Goal: Task Accomplishment & Management: Complete application form

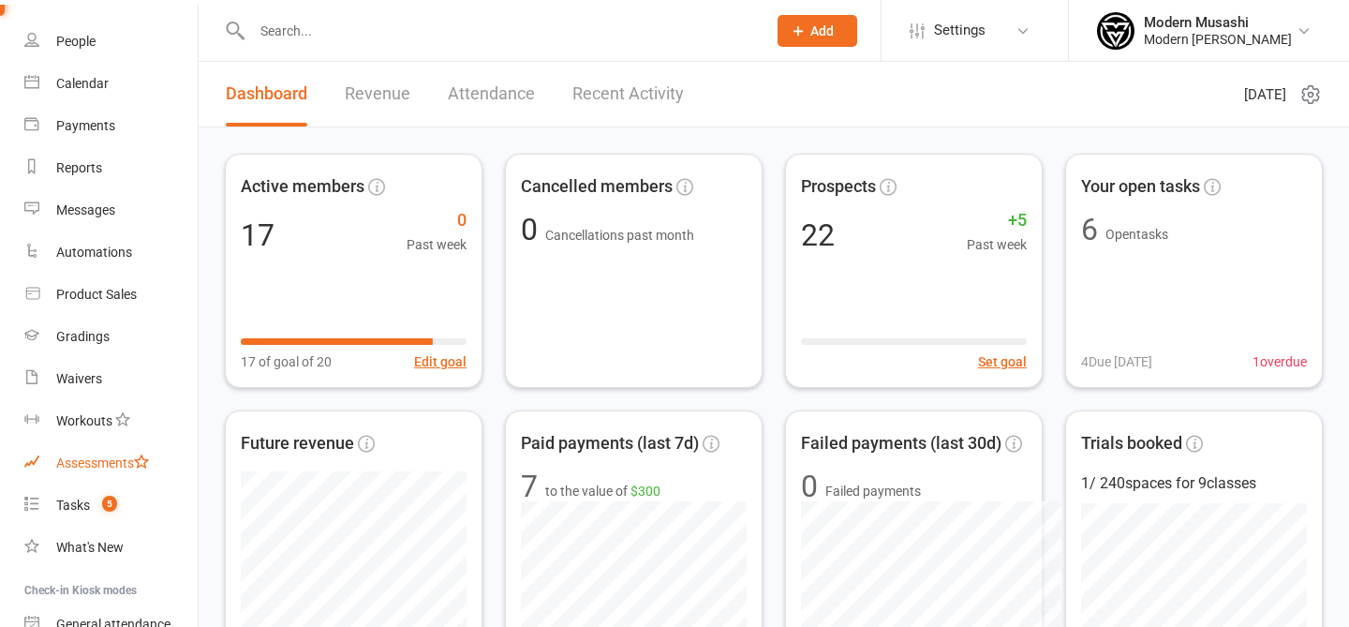
scroll to position [103, 0]
click at [94, 509] on count-badge "5" at bounding box center [105, 502] width 24 height 15
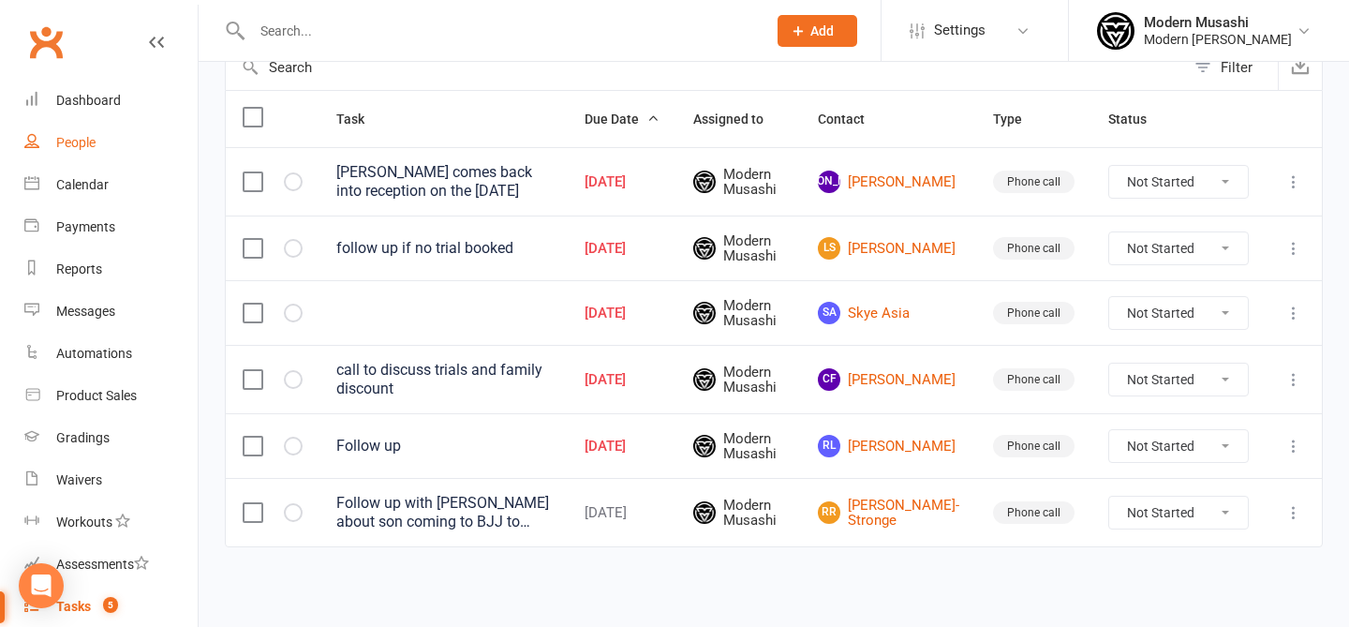
click at [85, 154] on link "People" at bounding box center [110, 143] width 173 height 42
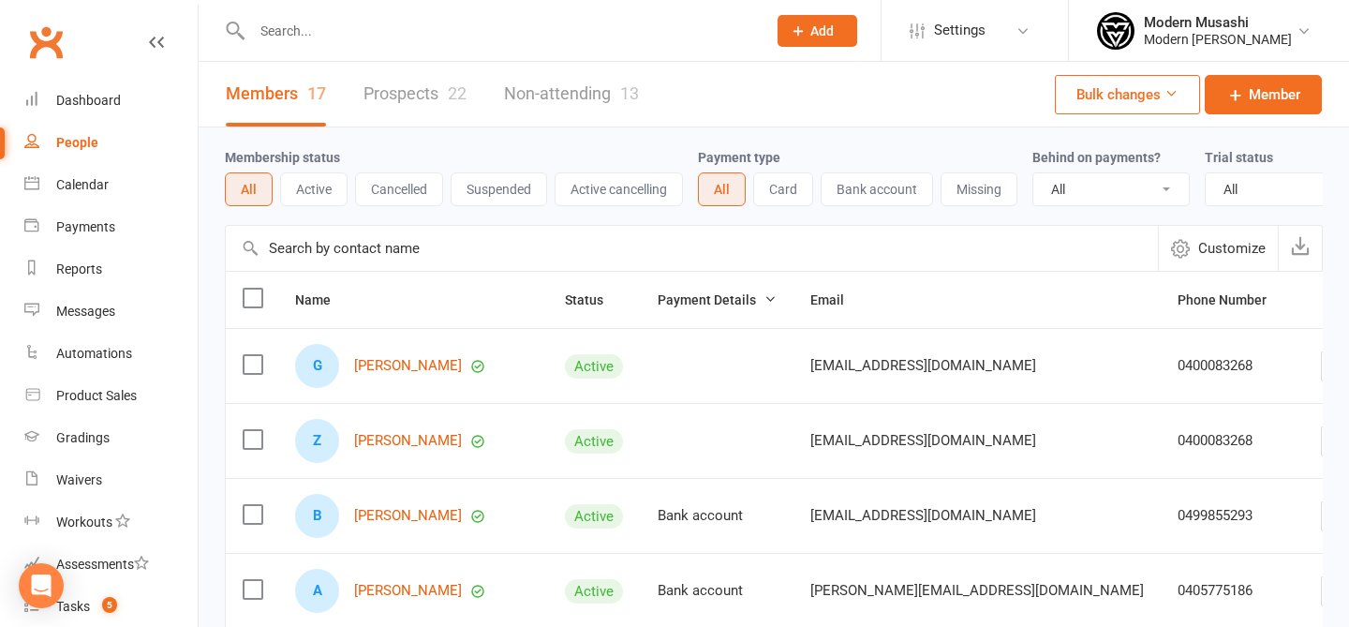
click at [1298, 49] on li "Modern Musashi Modern Musashi Thirroul Signed in as: Modern Musashi Thirroul Sw…" at bounding box center [1208, 30] width 281 height 61
click at [1276, 31] on div "Modern Musashi Thirroul" at bounding box center [1217, 39] width 148 height 17
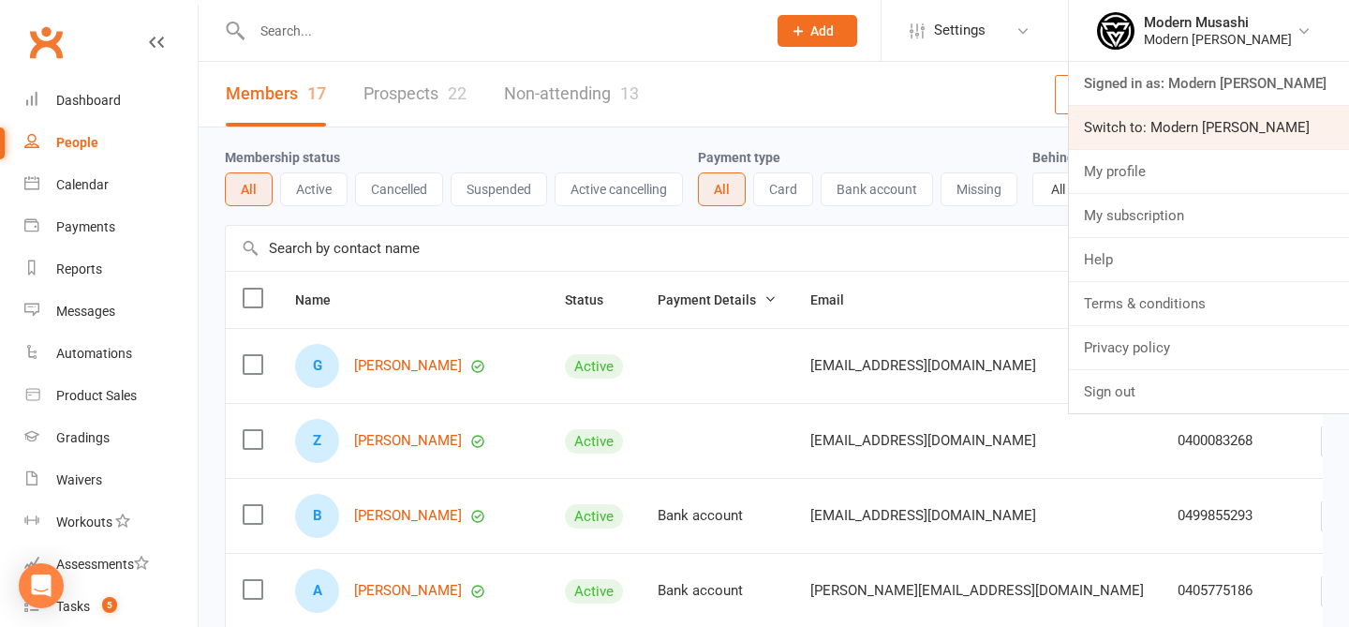
click at [1169, 133] on link "Switch to: Modern Musashi Wollongong" at bounding box center [1209, 127] width 280 height 43
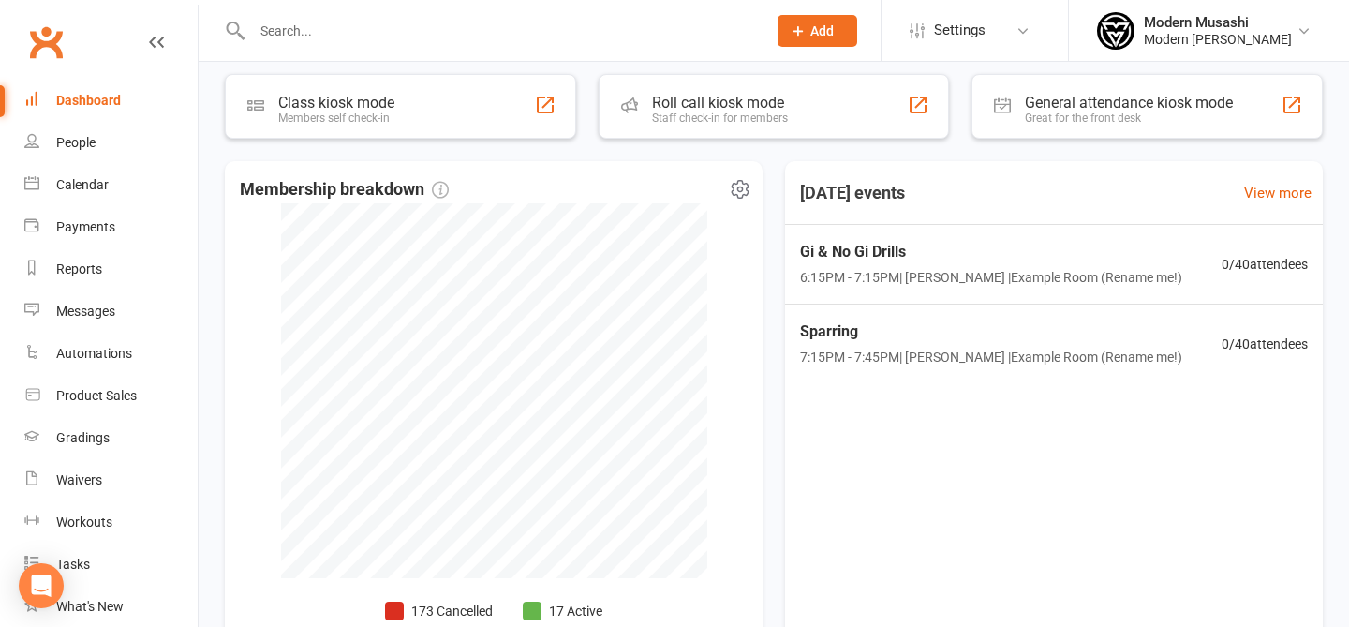
scroll to position [357, 0]
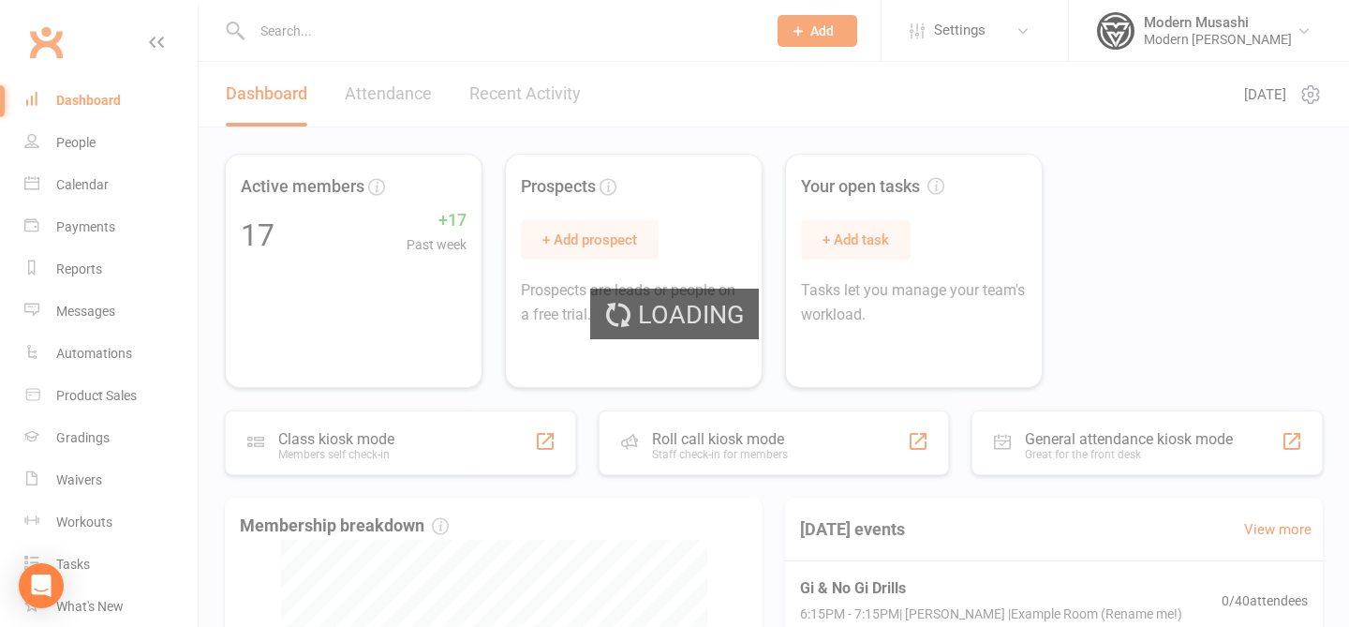
select select "no_trial"
select select "50"
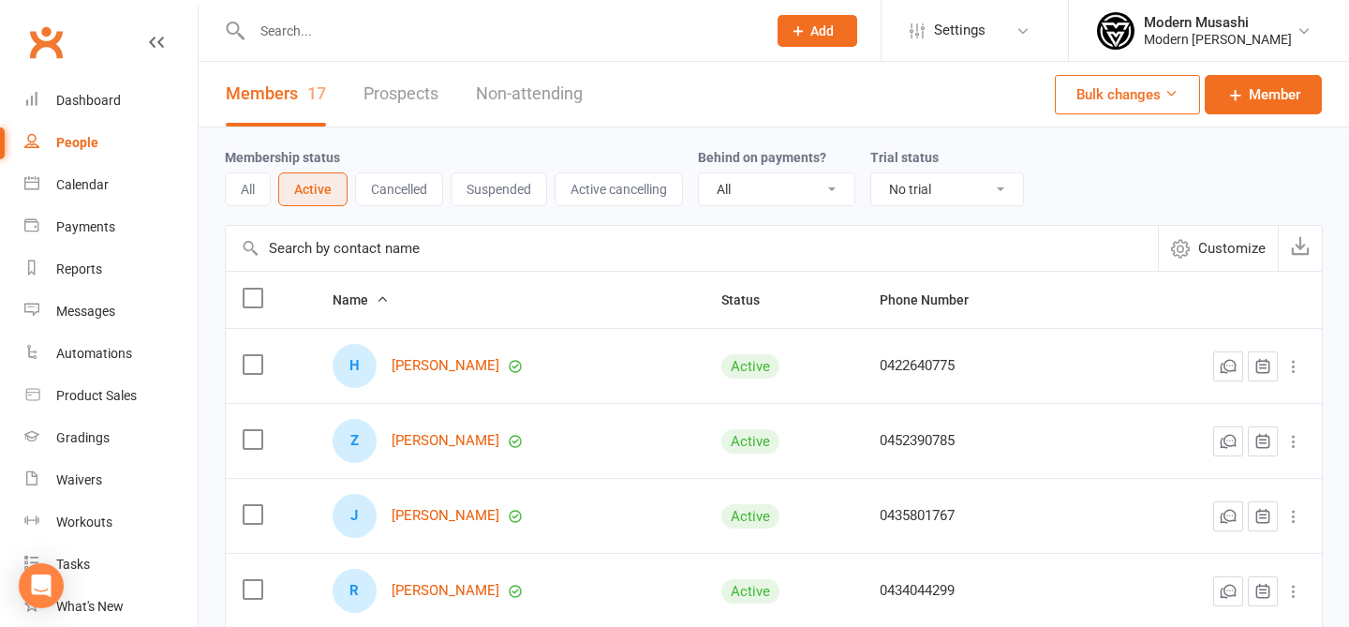
click at [243, 192] on button "All" at bounding box center [248, 189] width 46 height 34
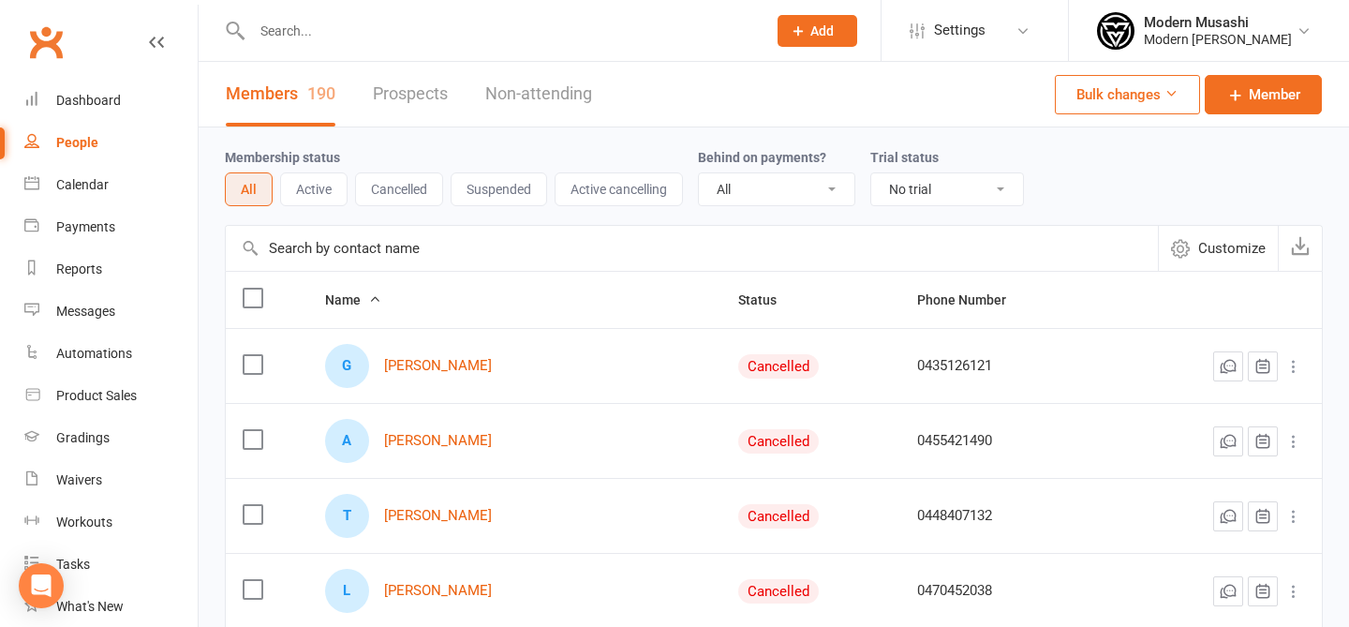
click at [474, 192] on button "Suspended" at bounding box center [498, 189] width 96 height 34
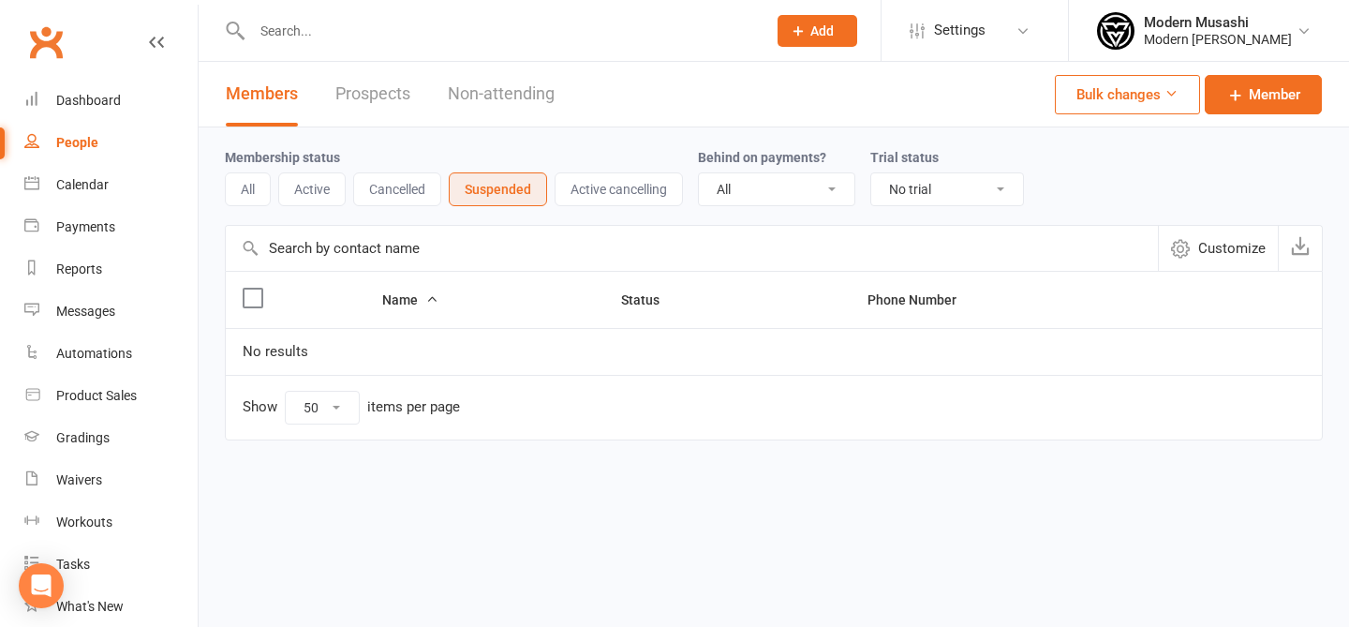
click at [253, 196] on button "All" at bounding box center [248, 189] width 46 height 34
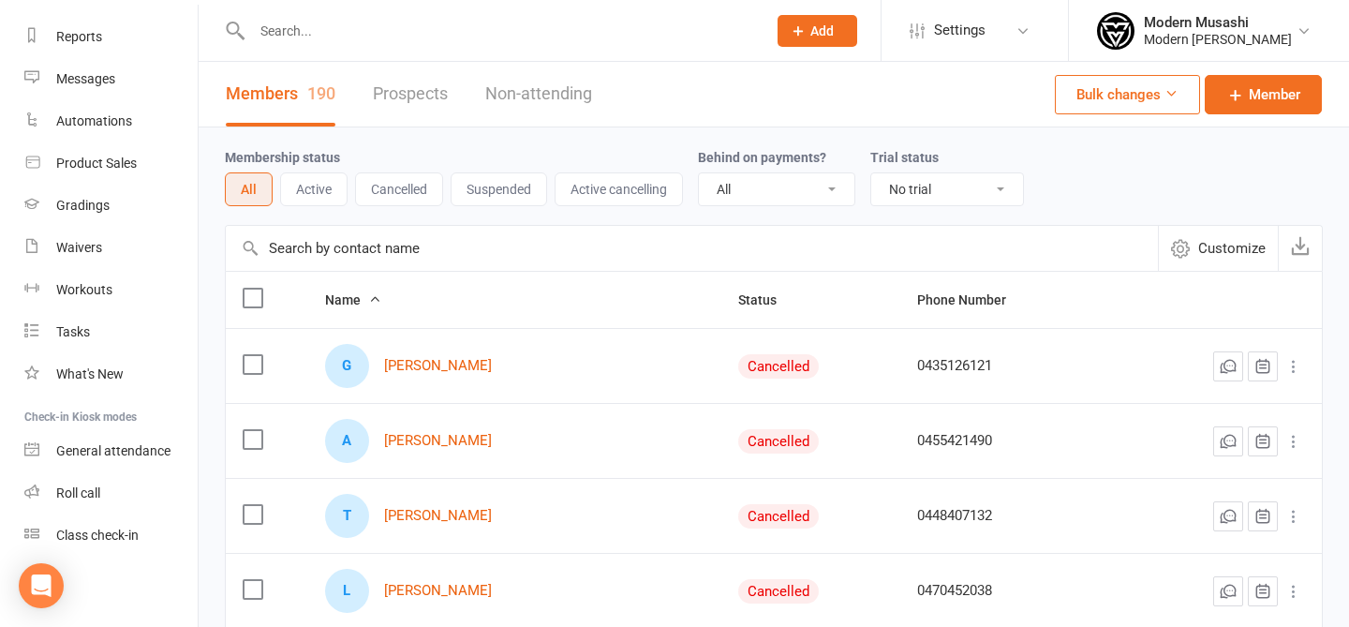
click at [814, 190] on select "All No Yes" at bounding box center [776, 189] width 155 height 32
click at [702, 173] on select "All No Yes" at bounding box center [776, 189] width 155 height 32
click at [934, 51] on span "Settings" at bounding box center [960, 30] width 52 height 42
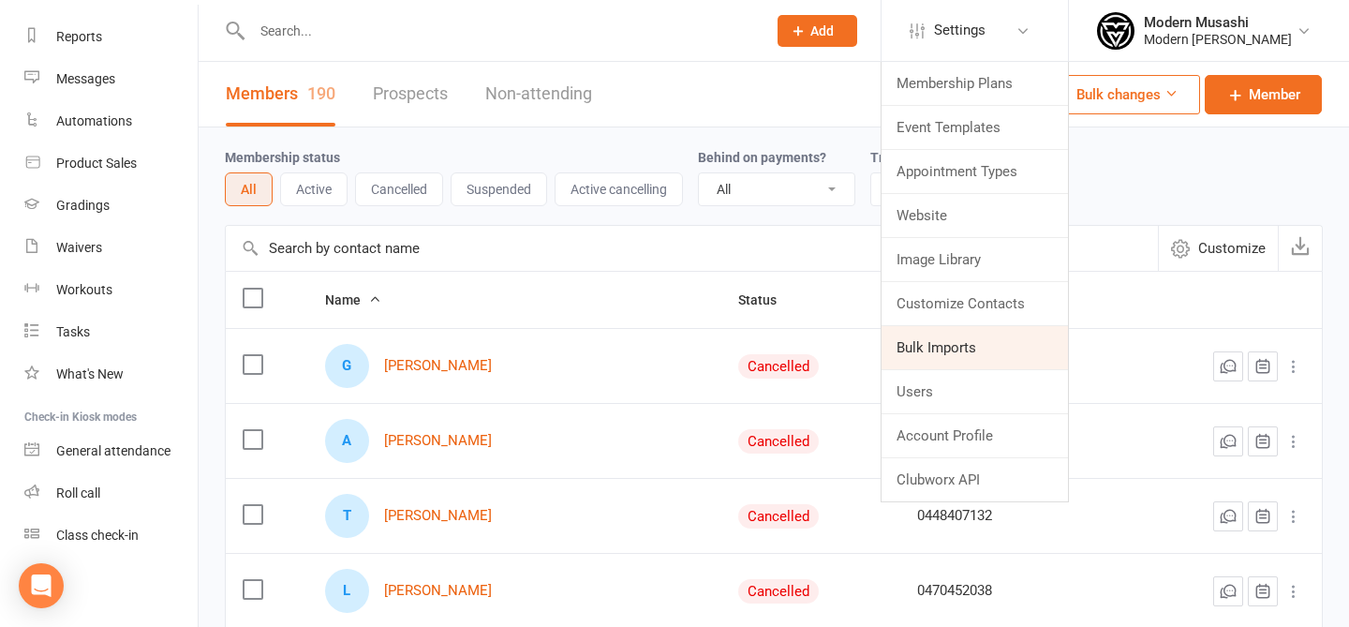
click at [918, 357] on link "Bulk Imports" at bounding box center [974, 347] width 186 height 43
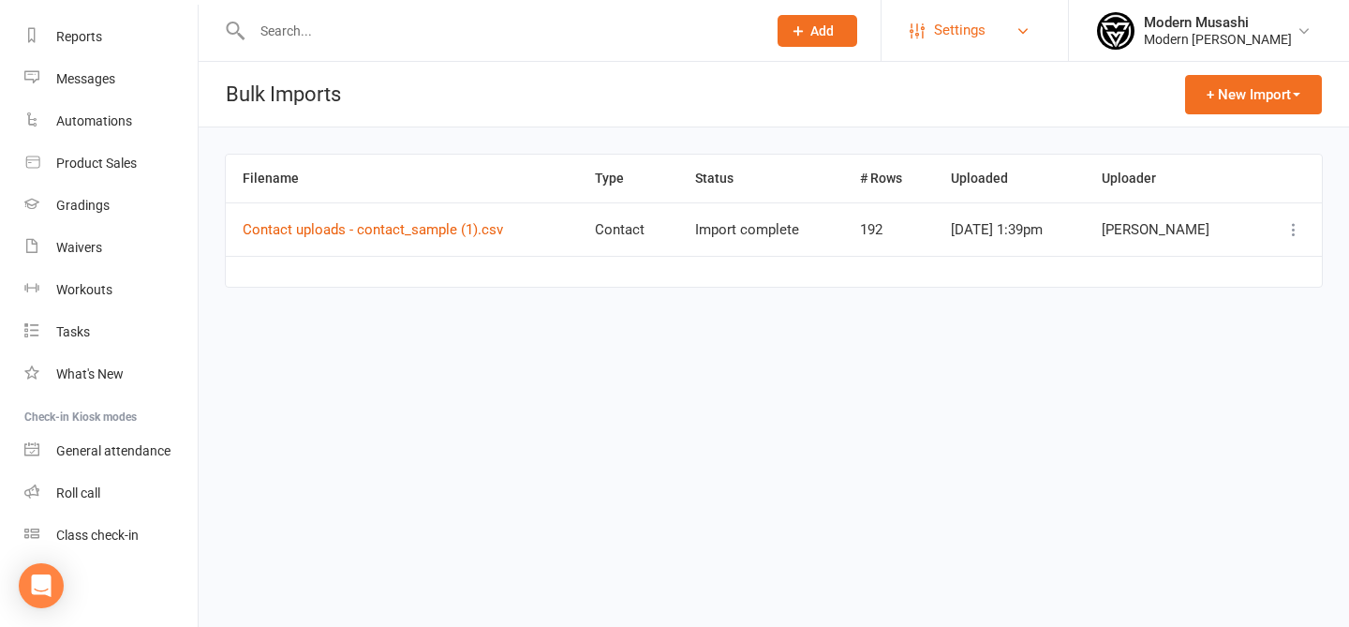
click at [950, 37] on span "Settings" at bounding box center [960, 30] width 52 height 42
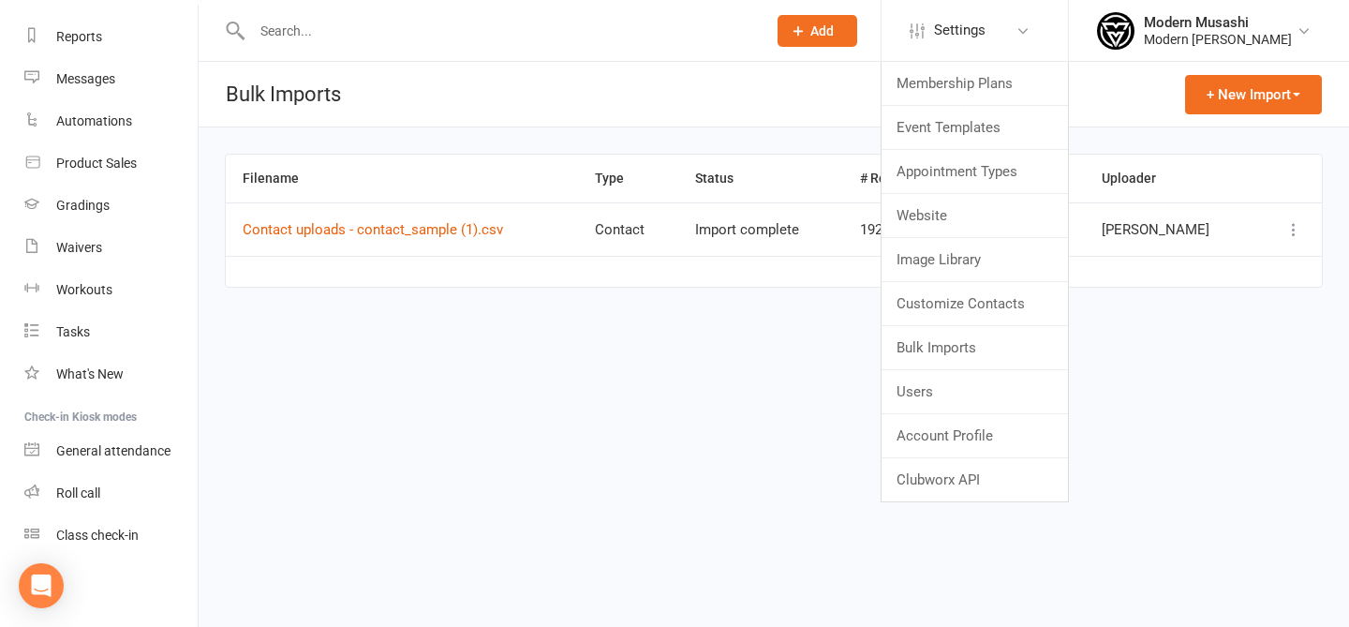
click at [789, 34] on icon at bounding box center [797, 30] width 17 height 17
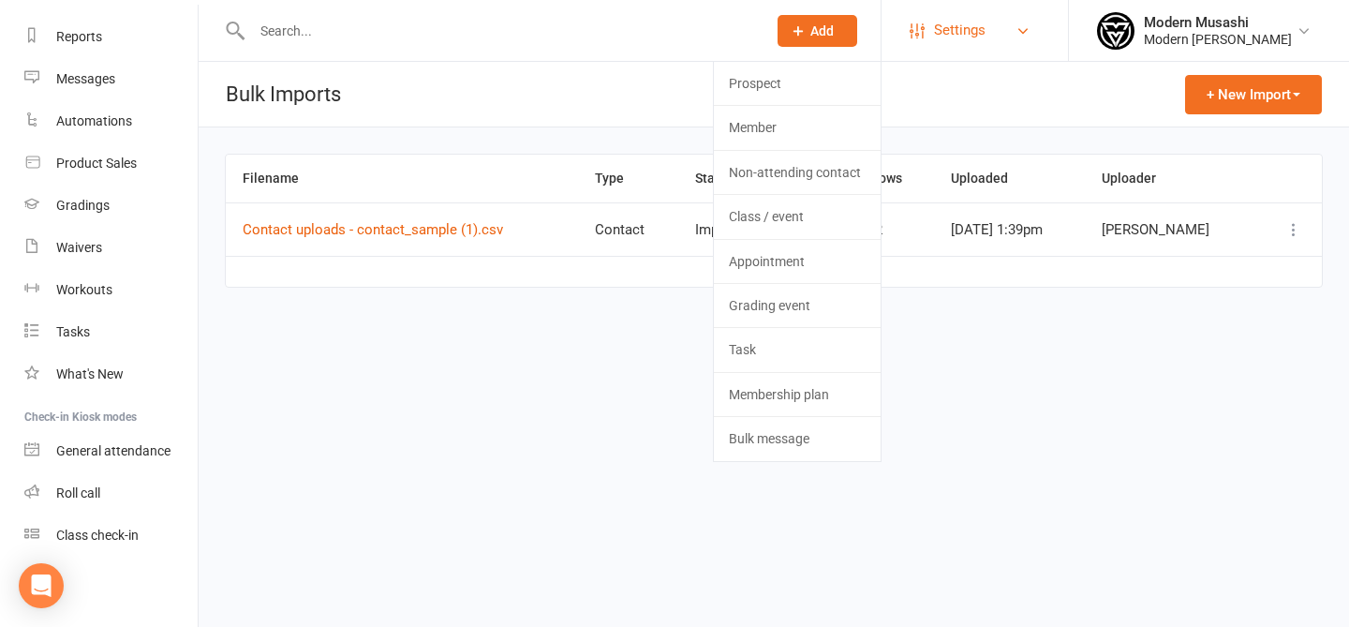
click at [957, 23] on span "Settings" at bounding box center [960, 30] width 52 height 42
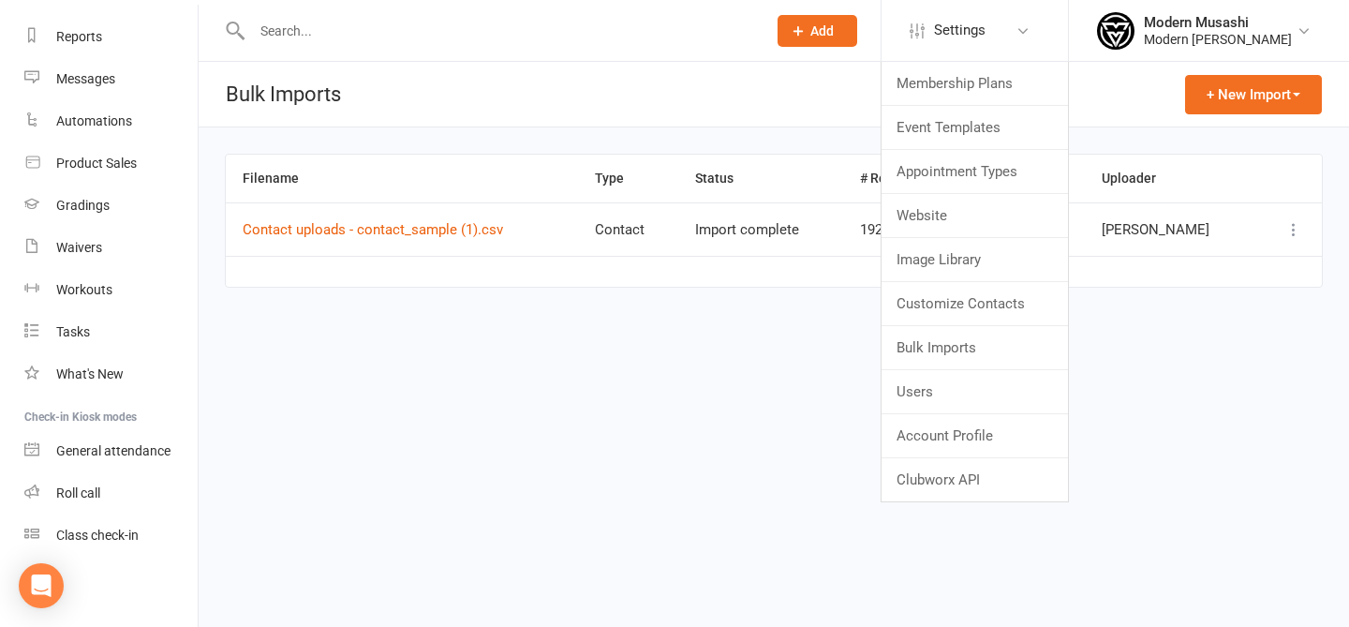
click at [669, 424] on html "Prospect Member Non-attending contact Class / event Appointment Grading event T…" at bounding box center [674, 212] width 1349 height 424
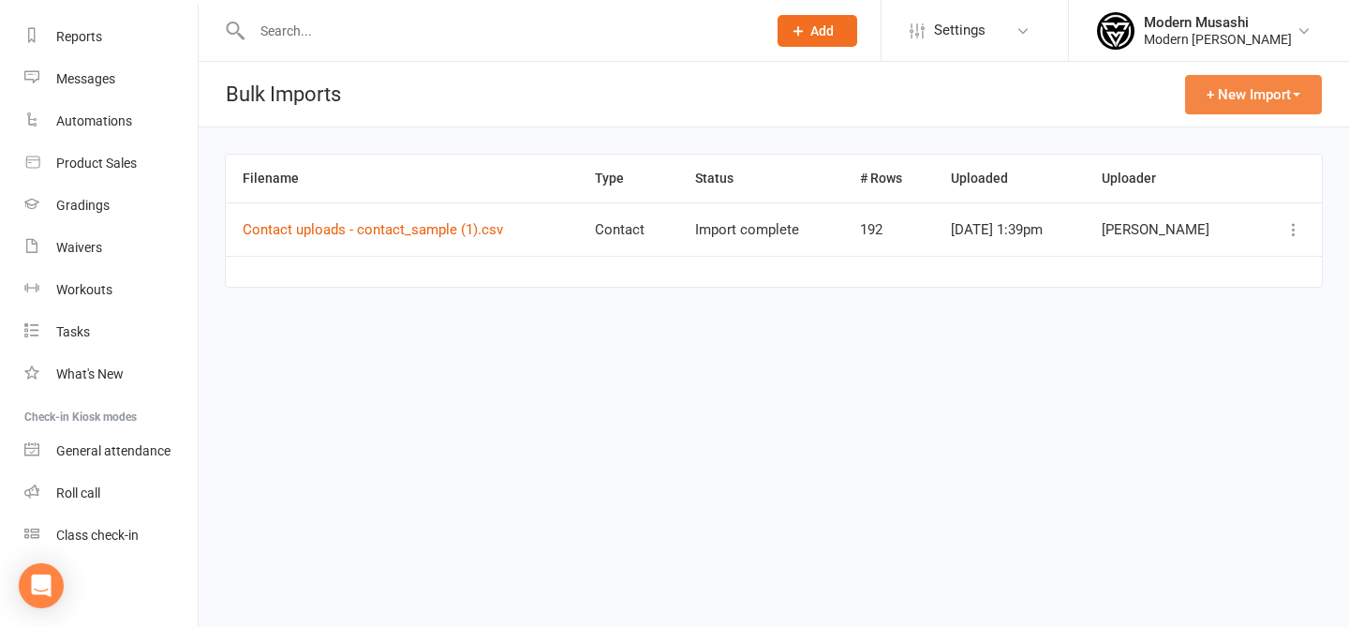
click at [1257, 95] on button "+ New Import" at bounding box center [1253, 94] width 137 height 39
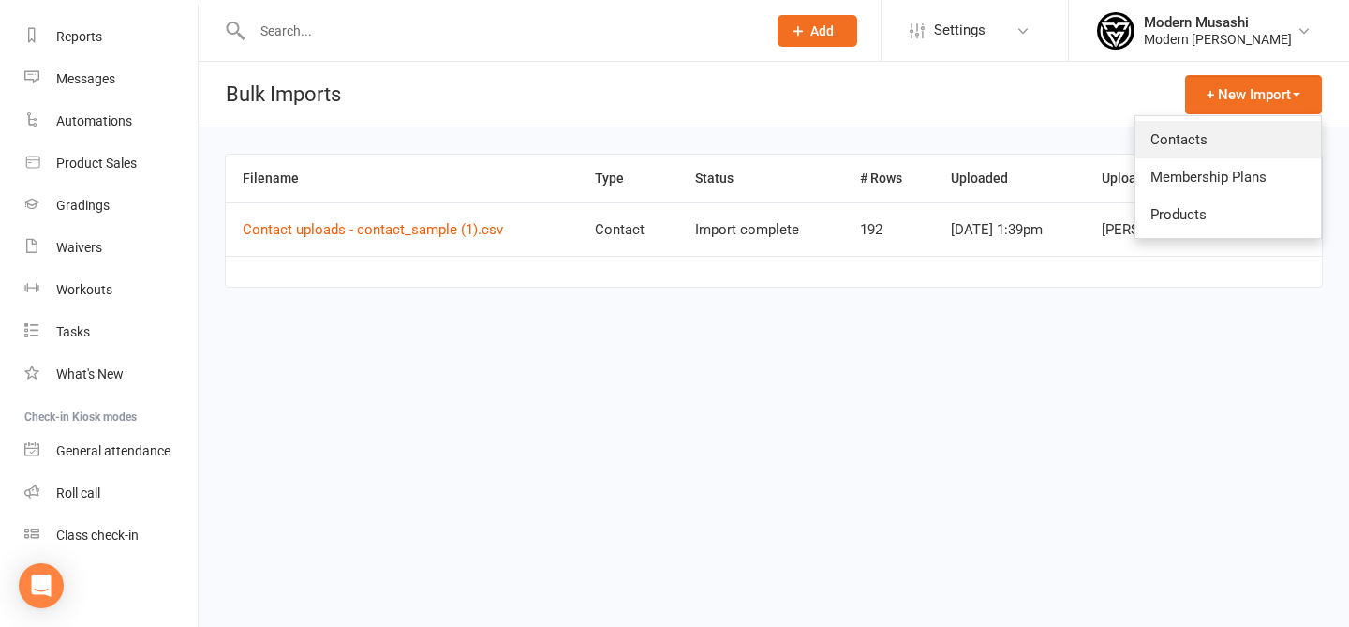
click at [1199, 146] on link "Contacts" at bounding box center [1227, 139] width 185 height 37
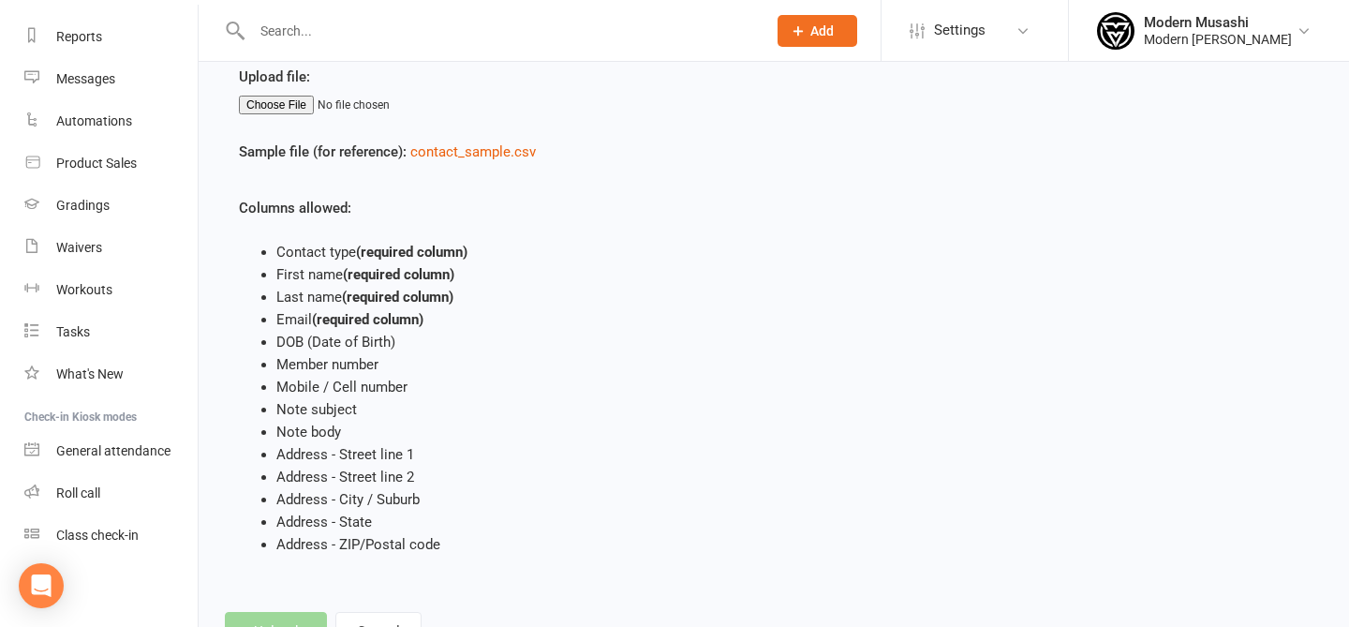
scroll to position [405, 0]
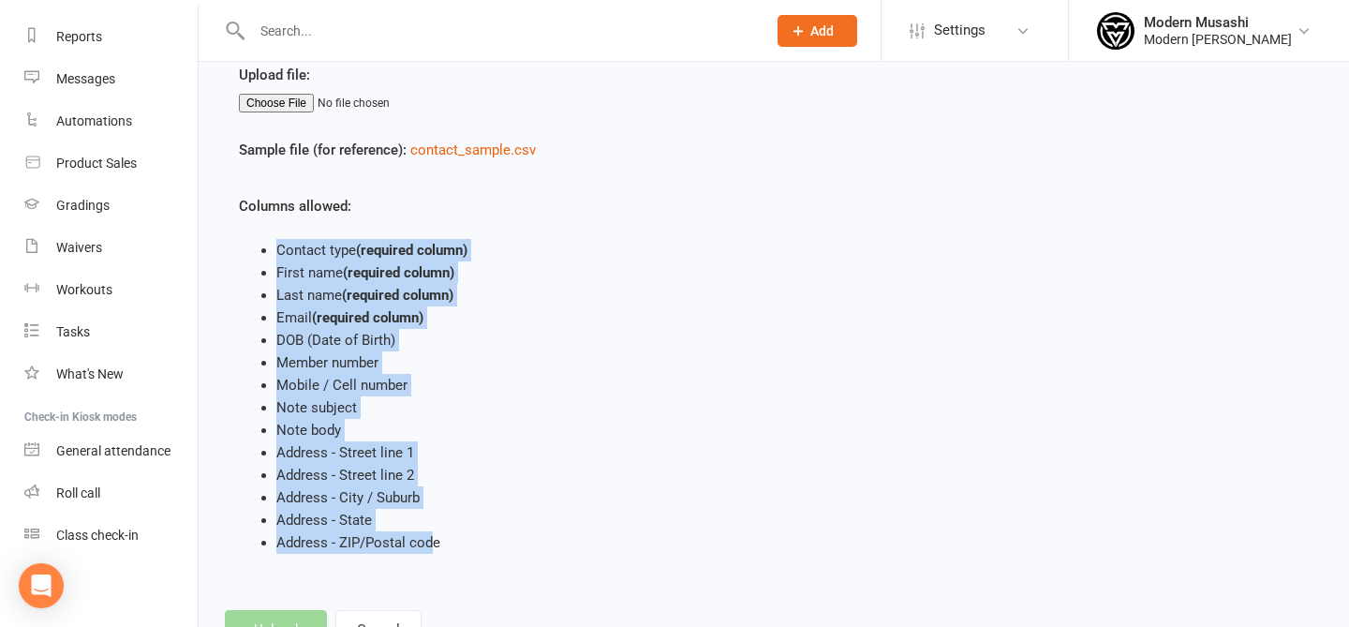
drag, startPoint x: 363, startPoint y: 225, endPoint x: 435, endPoint y: 550, distance: 332.7
click at [435, 550] on div "Columns allowed: Contact type (required column) First name (required column) La…" at bounding box center [545, 374] width 612 height 359
click at [435, 550] on li "Address - ZIP/Postal code" at bounding box center [563, 542] width 575 height 22
drag, startPoint x: 450, startPoint y: 563, endPoint x: 331, endPoint y: 181, distance: 400.2
click at [331, 181] on div "Upload file: Sample file (for reference): contact_sample.csv Columns allowed: C…" at bounding box center [545, 322] width 641 height 516
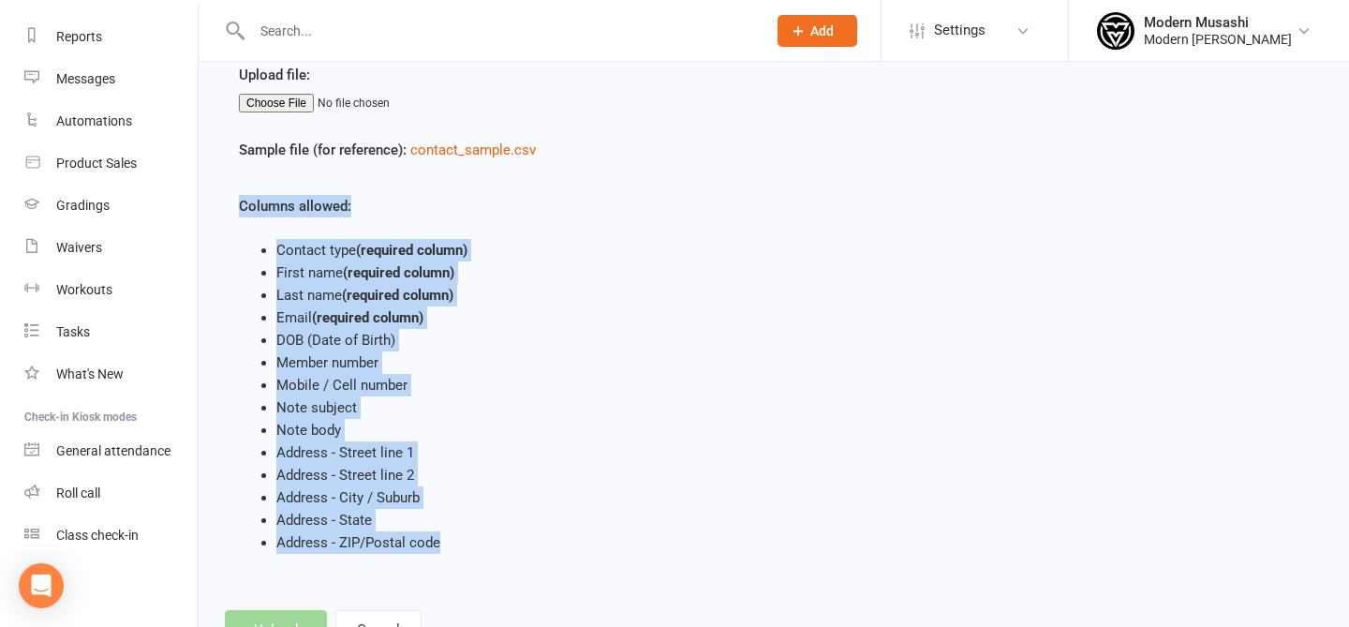
click at [385, 255] on strong "(required column)" at bounding box center [411, 250] width 111 height 17
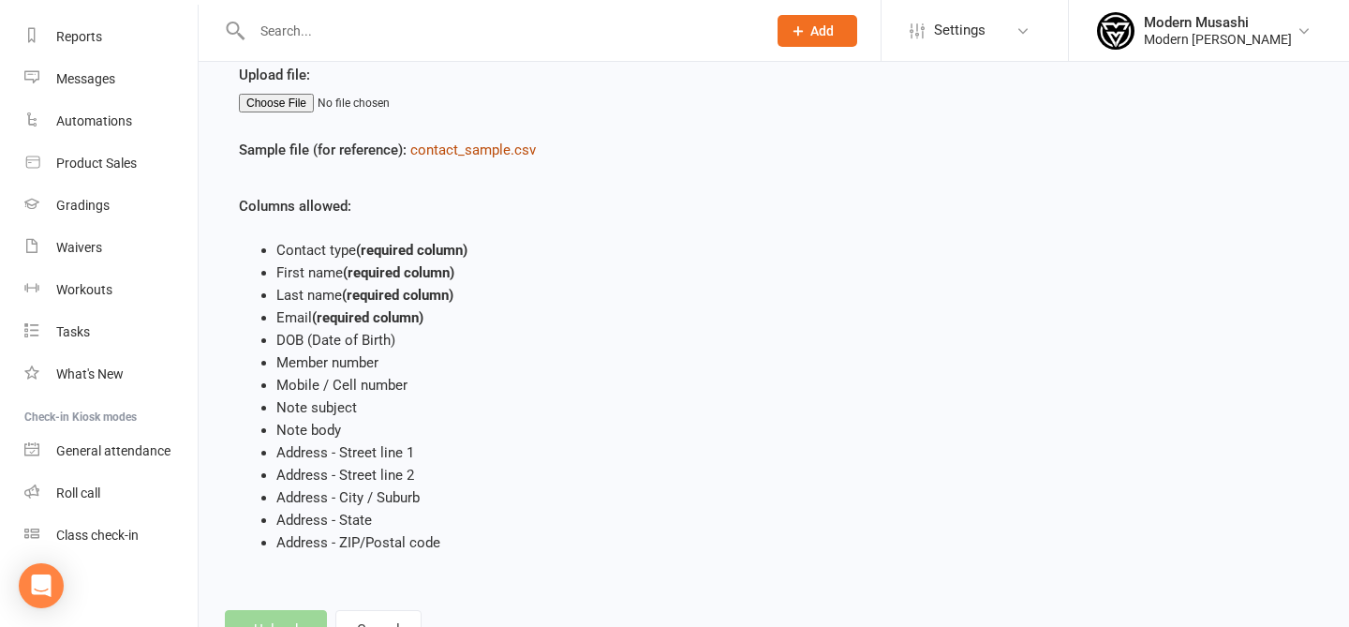
click at [495, 150] on link "contact_sample.csv" at bounding box center [472, 149] width 125 height 17
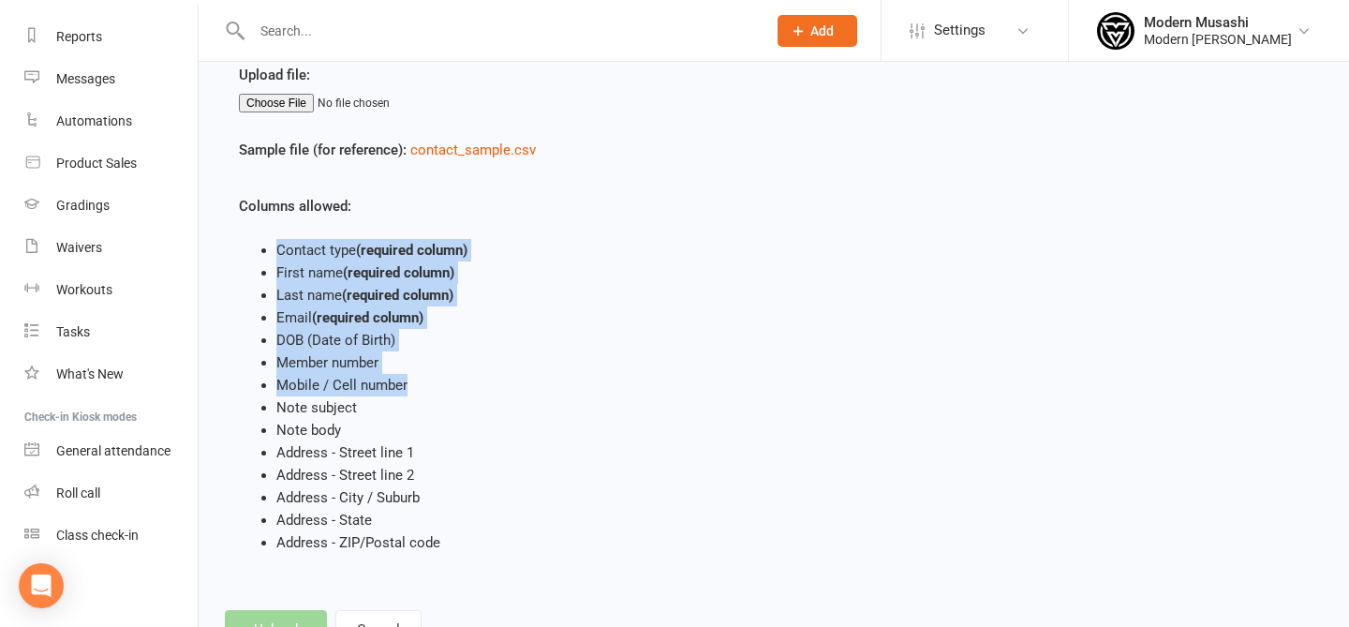
drag, startPoint x: 279, startPoint y: 232, endPoint x: 431, endPoint y: 382, distance: 213.2
click at [431, 382] on div "Columns allowed: Contact type (required column) First name (required column) La…" at bounding box center [545, 374] width 612 height 359
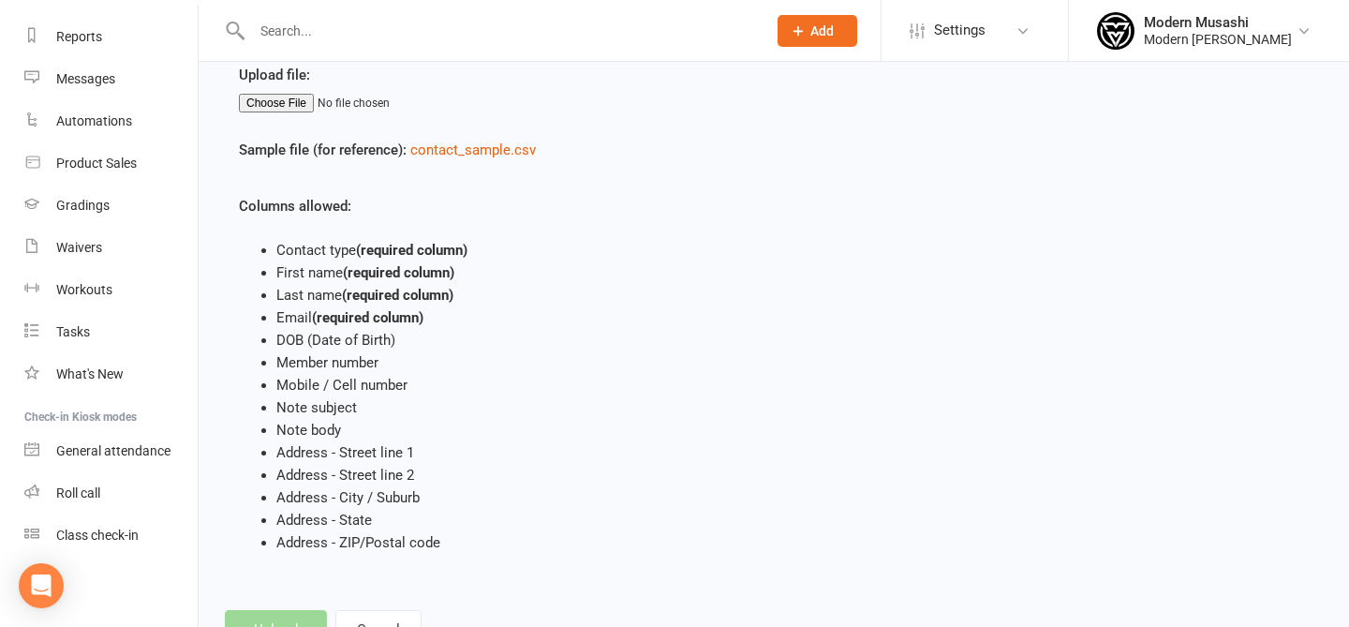
click at [507, 422] on li "Note body" at bounding box center [563, 430] width 575 height 22
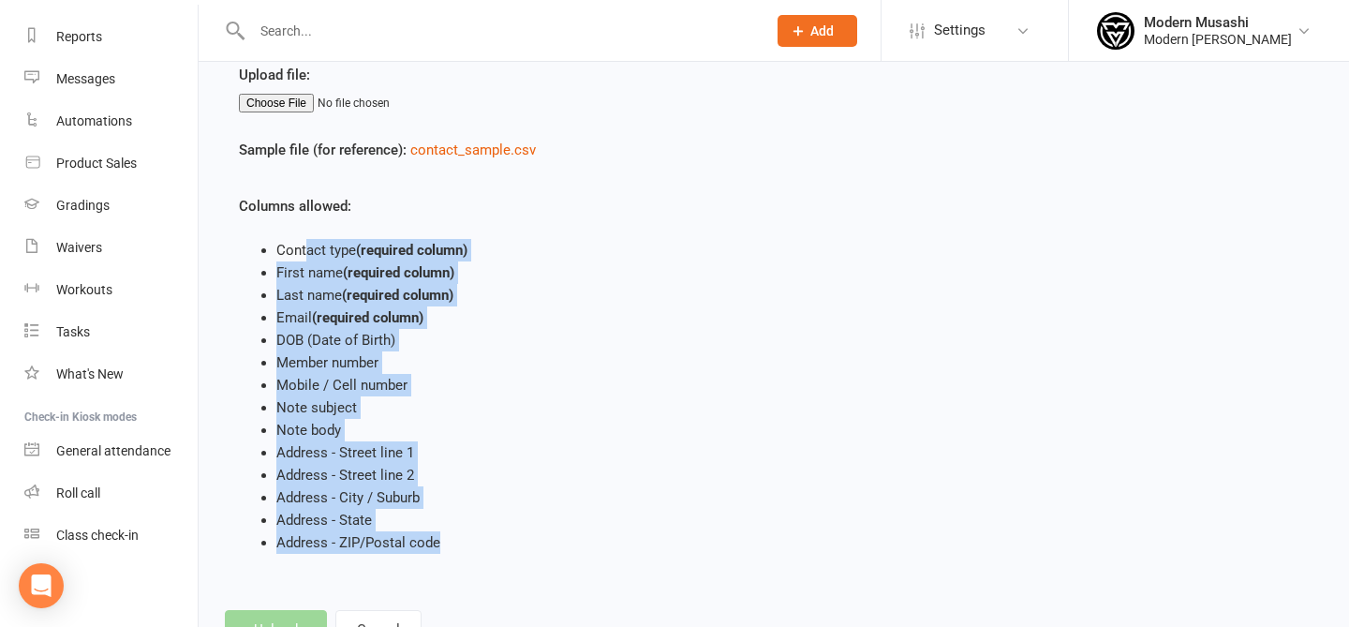
drag, startPoint x: 308, startPoint y: 244, endPoint x: 469, endPoint y: 557, distance: 351.8
click at [468, 557] on div "Upload file: Sample file (for reference): contact_sample.csv Columns allowed: C…" at bounding box center [545, 322] width 641 height 516
click at [469, 557] on div "Upload file: Sample file (for reference): contact_sample.csv Columns allowed: C…" at bounding box center [545, 322] width 641 height 516
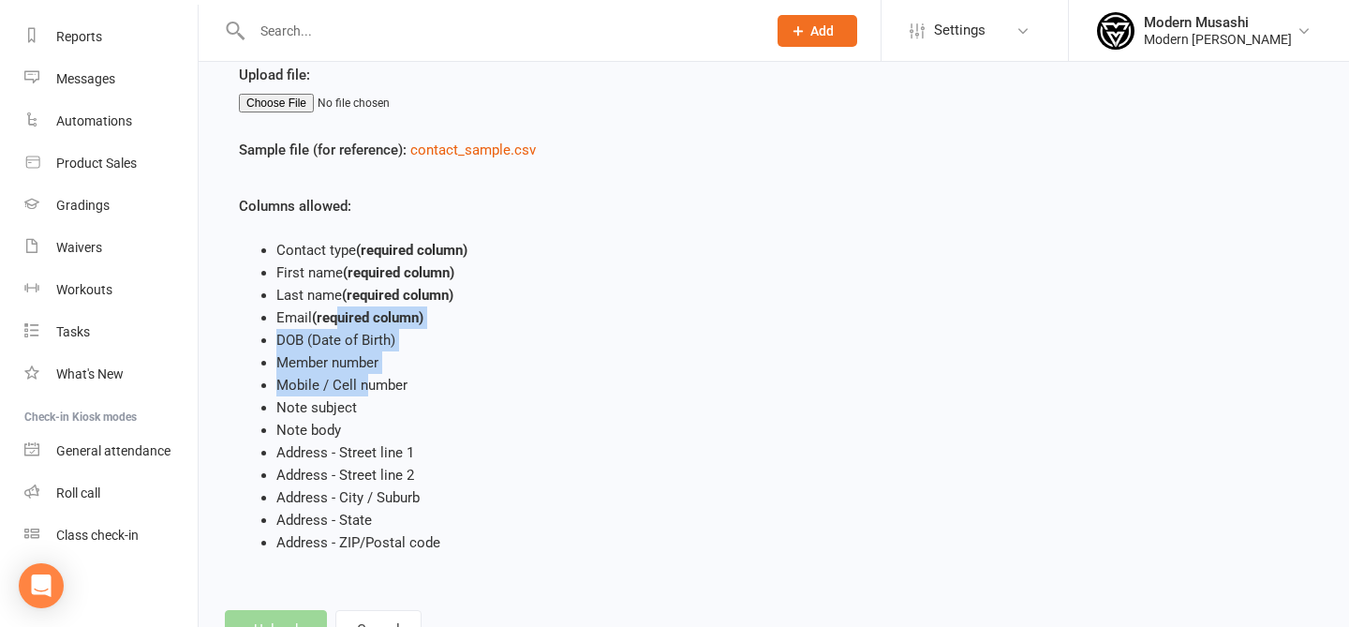
drag, startPoint x: 344, startPoint y: 332, endPoint x: 364, endPoint y: 378, distance: 50.3
click at [364, 380] on ul "Contact type (required column) First name (required column) Last name (required…" at bounding box center [545, 396] width 612 height 315
click at [364, 378] on li "Mobile / Cell number" at bounding box center [563, 385] width 575 height 22
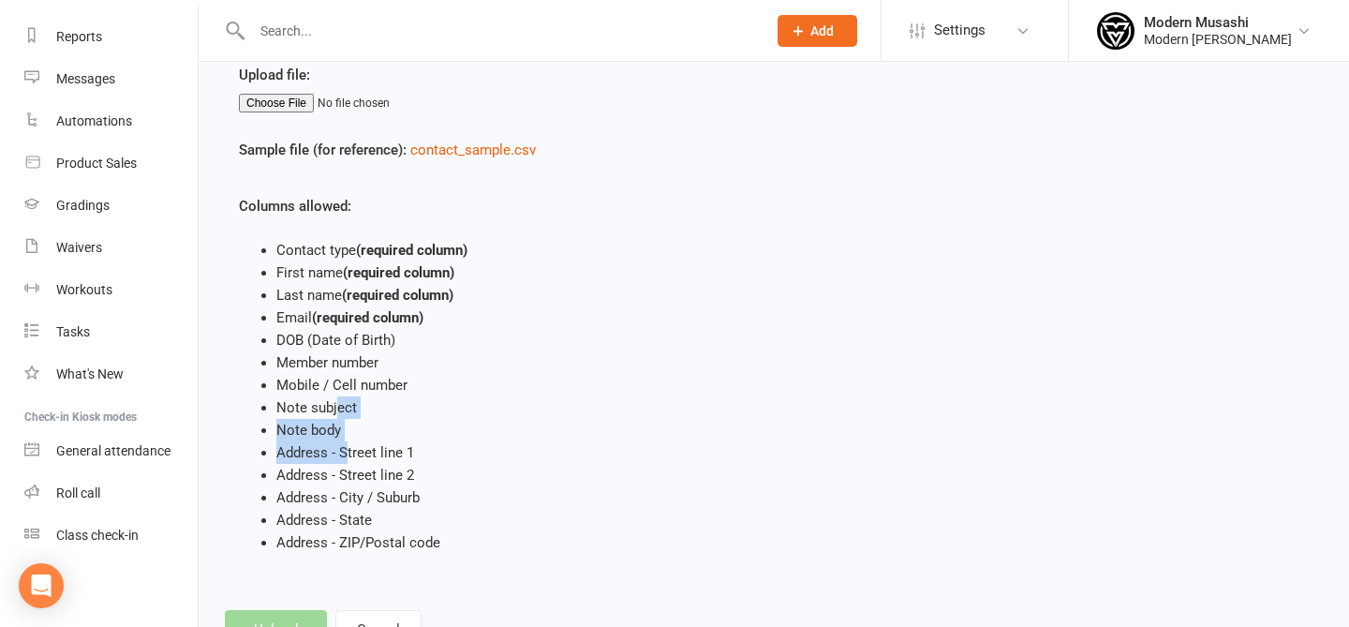
drag, startPoint x: 338, startPoint y: 421, endPoint x: 345, endPoint y: 456, distance: 35.3
click at [345, 456] on ul "Contact type (required column) First name (required column) Last name (required…" at bounding box center [545, 396] width 612 height 315
click at [346, 456] on li "Address - Street line 1" at bounding box center [563, 452] width 575 height 22
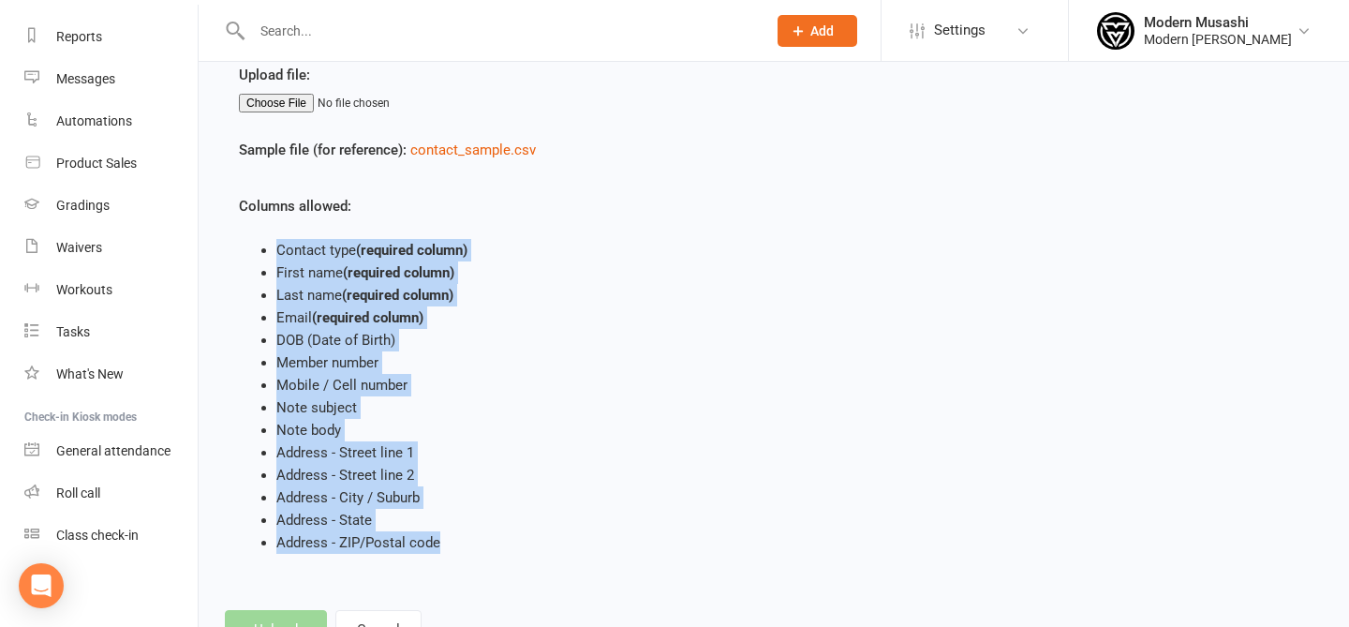
drag, startPoint x: 422, startPoint y: 528, endPoint x: 270, endPoint y: 258, distance: 309.9
click at [270, 258] on div "Upload file: Sample file (for reference): contact_sample.csv Columns allowed: C…" at bounding box center [545, 322] width 641 height 516
click at [460, 368] on li "Member number" at bounding box center [563, 362] width 575 height 22
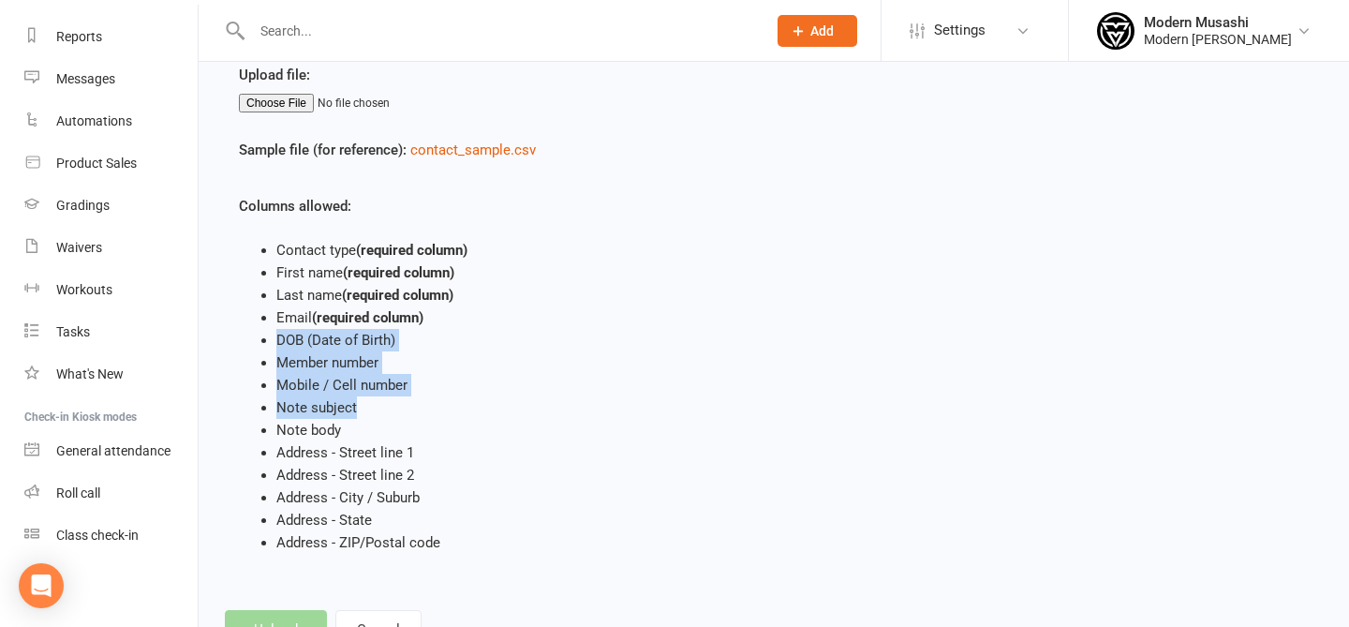
drag, startPoint x: 364, startPoint y: 405, endPoint x: 377, endPoint y: 416, distance: 17.3
click at [377, 416] on ul "Contact type (required column) First name (required column) Last name (required…" at bounding box center [545, 396] width 612 height 315
click at [377, 416] on li "Note subject" at bounding box center [563, 407] width 575 height 22
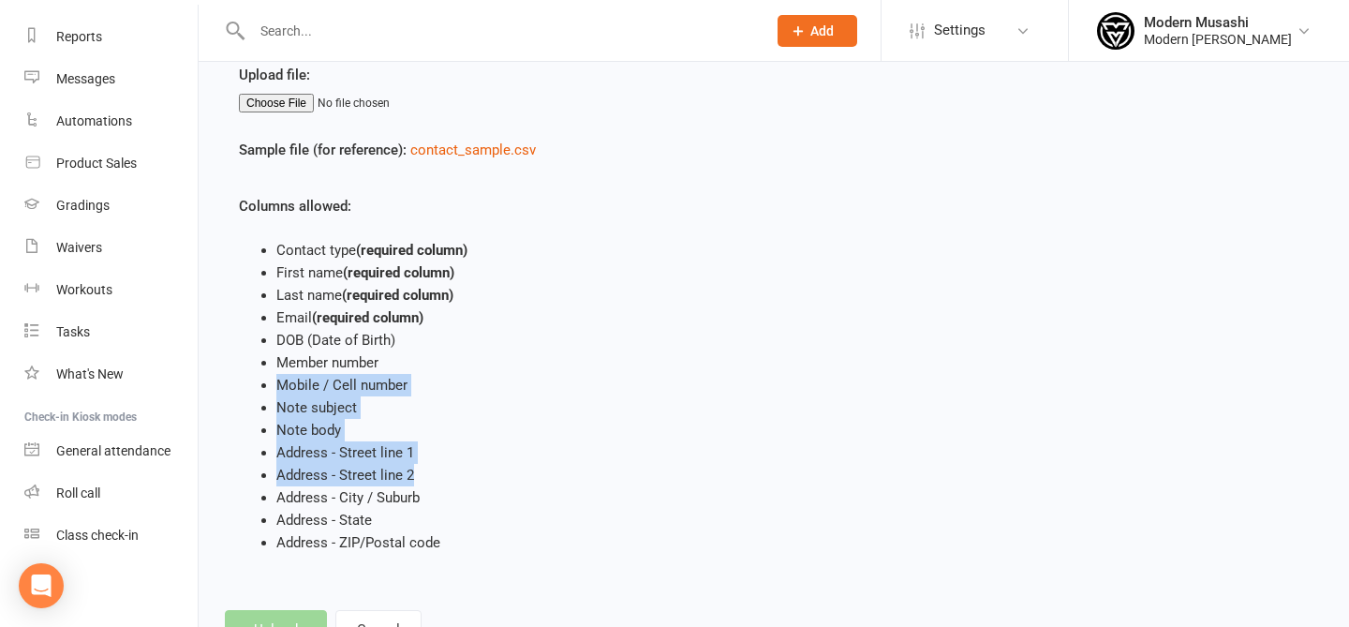
drag, startPoint x: 273, startPoint y: 380, endPoint x: 468, endPoint y: 479, distance: 218.2
click at [468, 479] on ul "Contact type (required column) First name (required column) Last name (required…" at bounding box center [545, 396] width 612 height 315
click at [352, 411] on li "Note subject" at bounding box center [563, 407] width 575 height 22
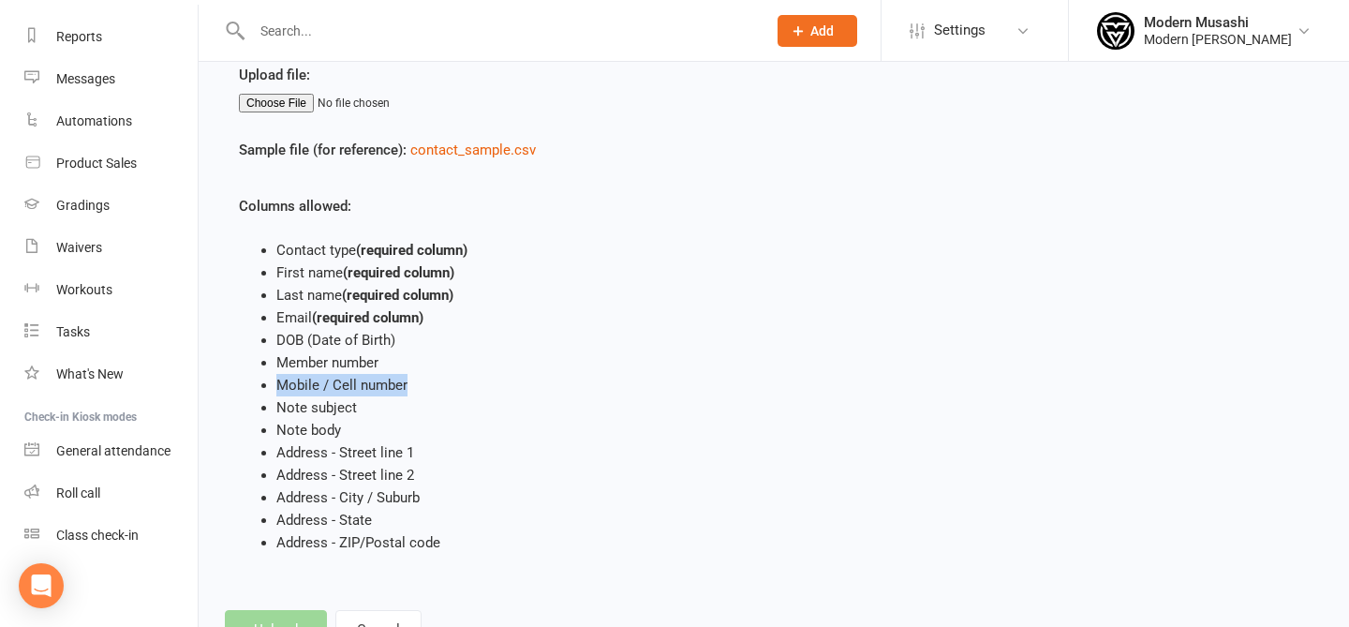
drag, startPoint x: 272, startPoint y: 384, endPoint x: 455, endPoint y: 377, distance: 183.7
click at [455, 377] on ul "Contact type (required column) First name (required column) Last name (required…" at bounding box center [545, 396] width 612 height 315
copy li "Mobile / Cell number"
click at [311, 419] on li "Note body" at bounding box center [563, 430] width 575 height 22
drag, startPoint x: 283, startPoint y: 406, endPoint x: 389, endPoint y: 410, distance: 105.9
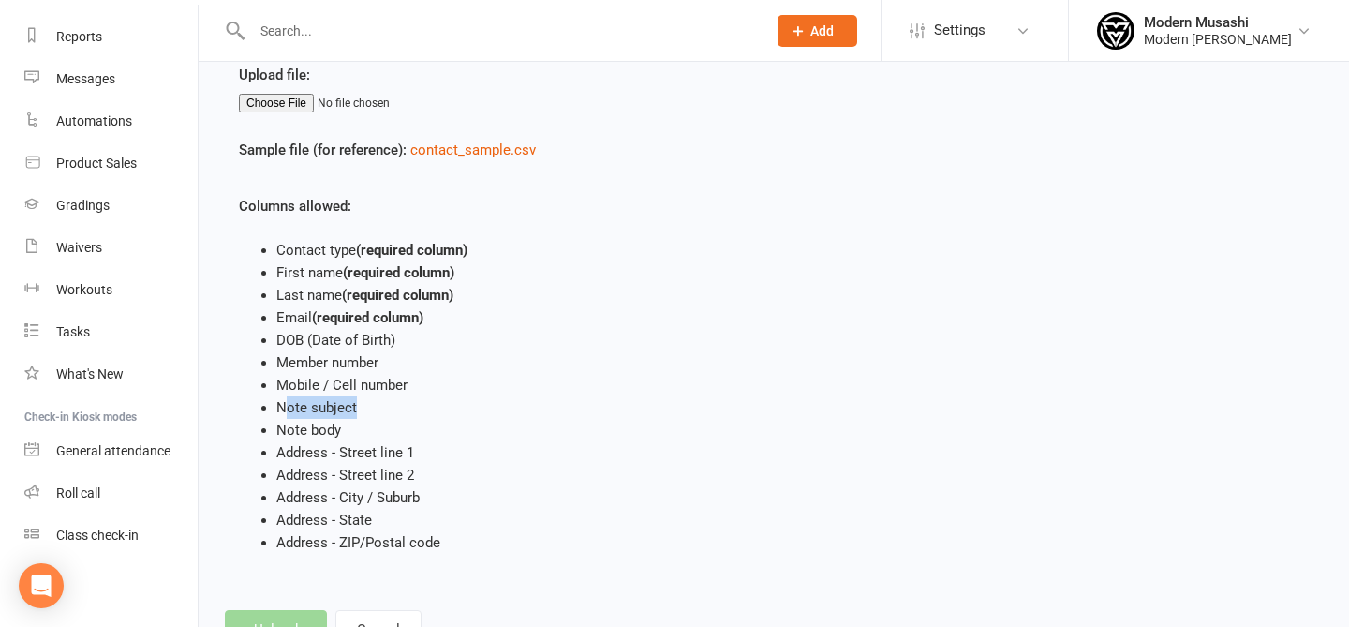
click at [389, 410] on li "Note subject" at bounding box center [563, 407] width 575 height 22
click at [376, 410] on li "Note subject" at bounding box center [563, 407] width 575 height 22
drag, startPoint x: 270, startPoint y: 405, endPoint x: 356, endPoint y: 439, distance: 92.9
click at [356, 439] on ul "Contact type (required column) First name (required column) Last name (required…" at bounding box center [545, 396] width 612 height 315
copy ul "Note subject Note body"
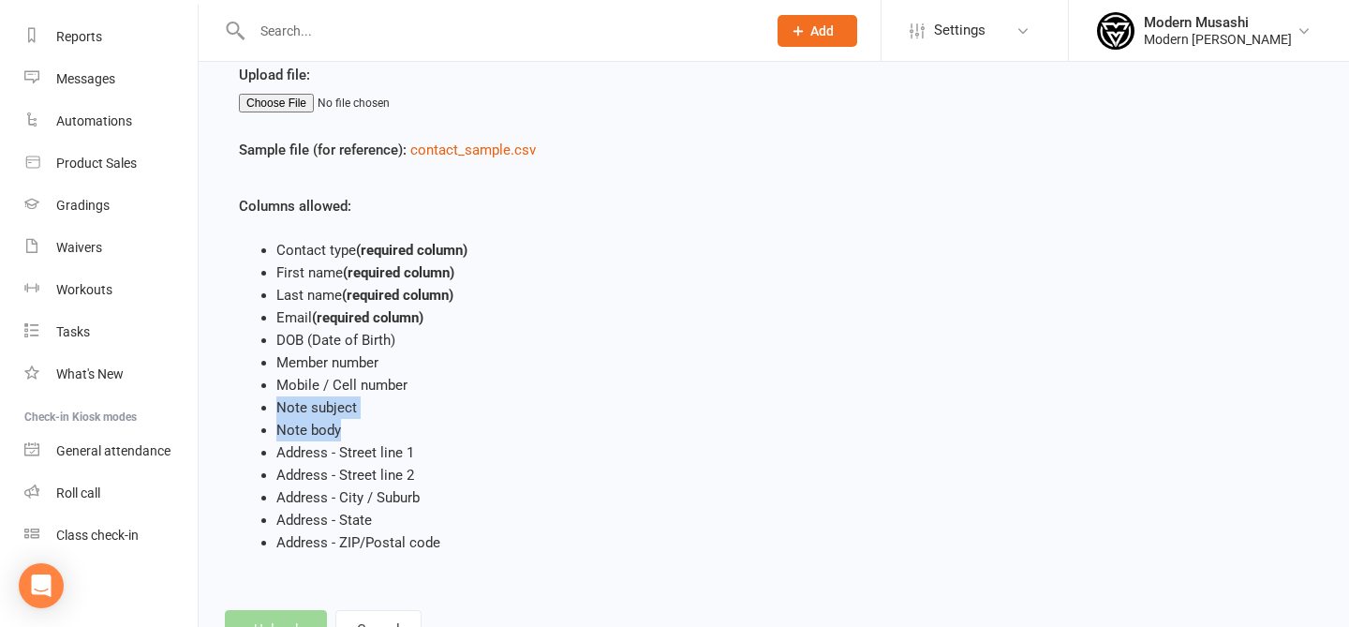
click at [276, 419] on li "Note body" at bounding box center [563, 430] width 575 height 22
drag, startPoint x: 259, startPoint y: 440, endPoint x: 427, endPoint y: 442, distance: 167.6
click at [427, 442] on li "Address - Street line 1" at bounding box center [563, 452] width 575 height 22
drag, startPoint x: 276, startPoint y: 456, endPoint x: 437, endPoint y: 444, distance: 161.5
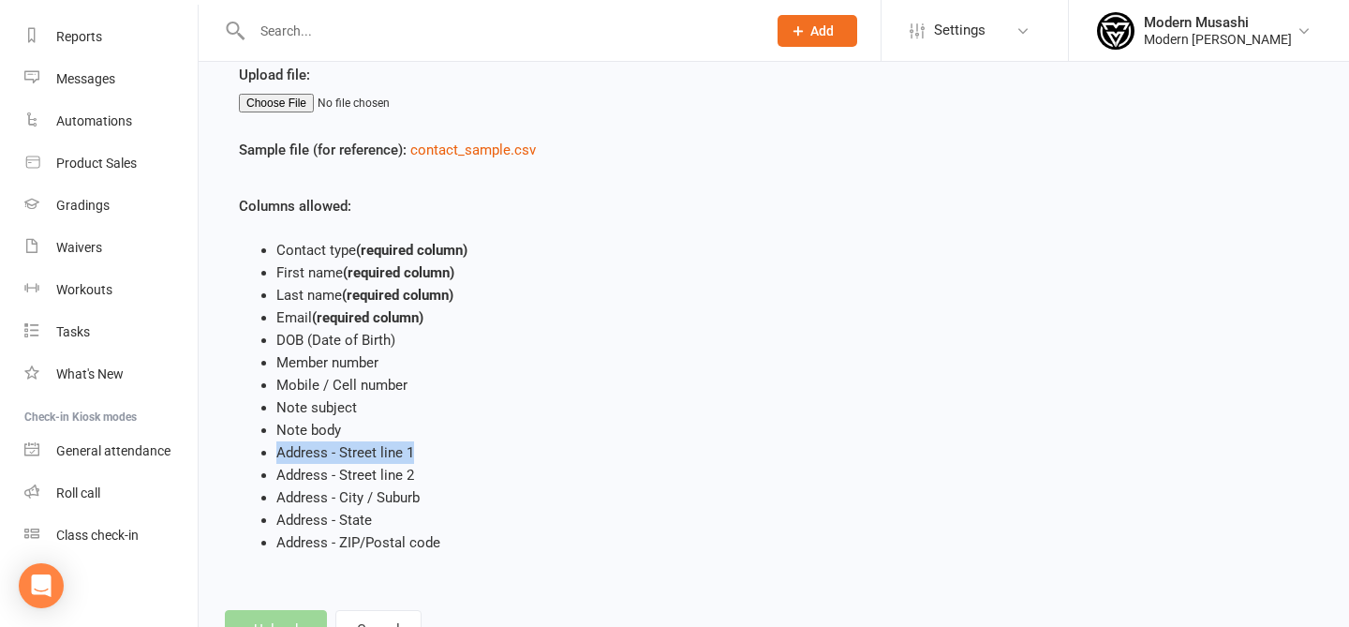
click at [437, 444] on ul "Contact type (required column) First name (required column) Last name (required…" at bounding box center [545, 396] width 612 height 315
copy li "Address - Street line 1"
drag, startPoint x: 276, startPoint y: 497, endPoint x: 459, endPoint y: 496, distance: 182.6
click at [459, 496] on ul "Contact type (required column) First name (required column) Last name (required…" at bounding box center [545, 396] width 612 height 315
copy li "Address - City / Suburb"
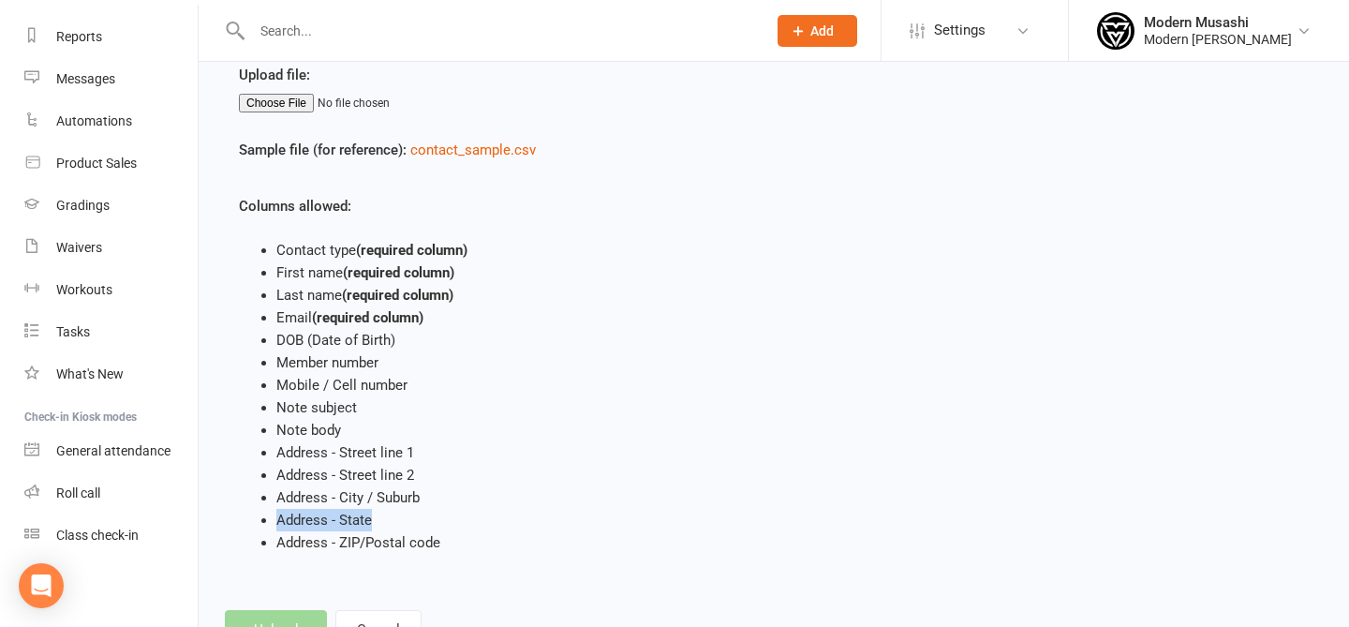
drag, startPoint x: 279, startPoint y: 523, endPoint x: 438, endPoint y: 524, distance: 159.2
click at [438, 524] on li "Address - State" at bounding box center [563, 520] width 575 height 22
copy li "Address - State"
drag, startPoint x: 278, startPoint y: 542, endPoint x: 453, endPoint y: 548, distance: 175.2
click at [453, 548] on li "Address - ZIP/Postal code" at bounding box center [563, 542] width 575 height 22
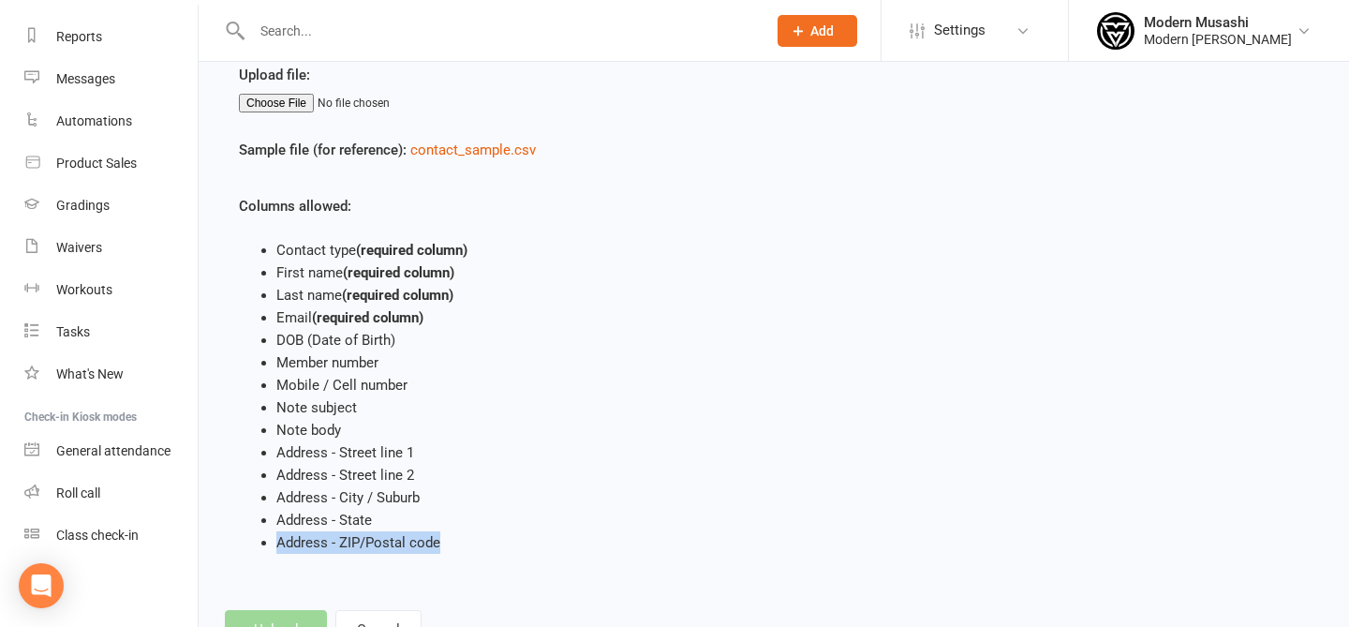
copy li "Address - ZIP/Postal code"
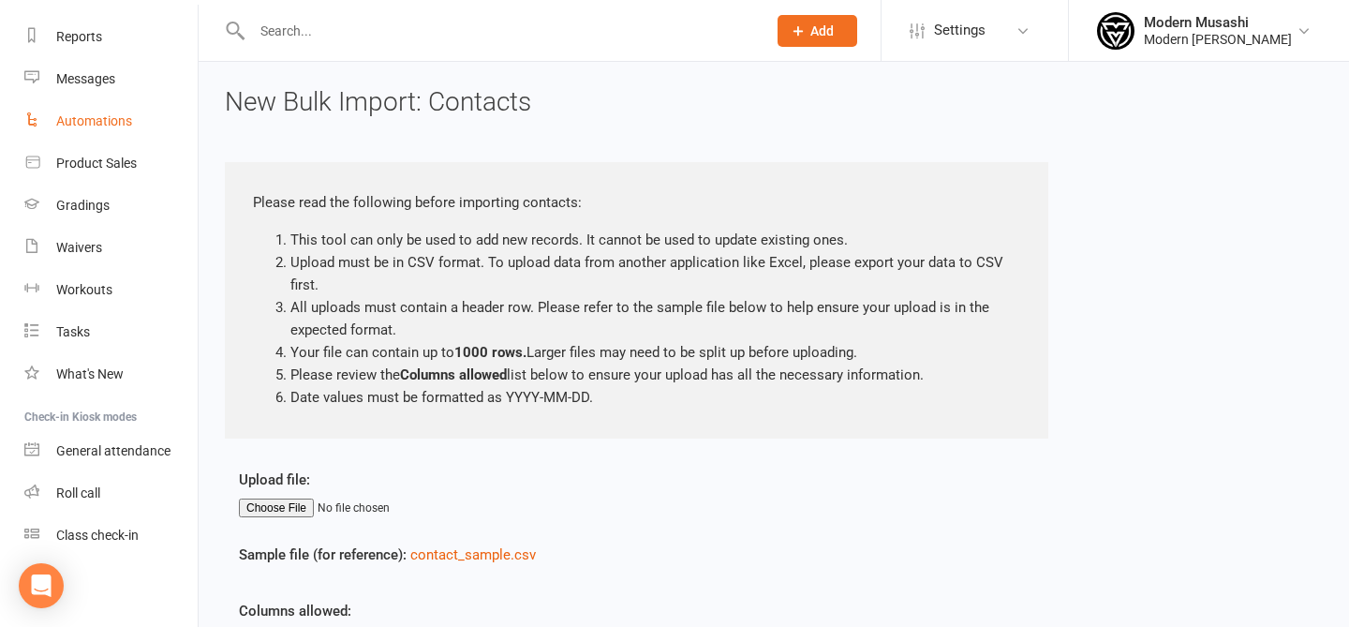
scroll to position [0, 0]
